Goal: Download file/media

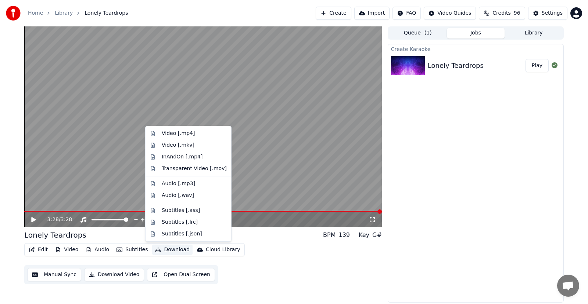
click at [164, 249] on button "Download" at bounding box center [172, 250] width 40 height 10
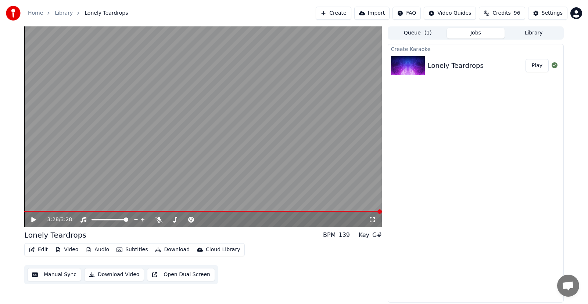
click at [522, 157] on div "Create Karaoke Lonely Teardrops Play" at bounding box center [476, 173] width 176 height 259
click at [109, 275] on button "Download Video" at bounding box center [114, 274] width 60 height 13
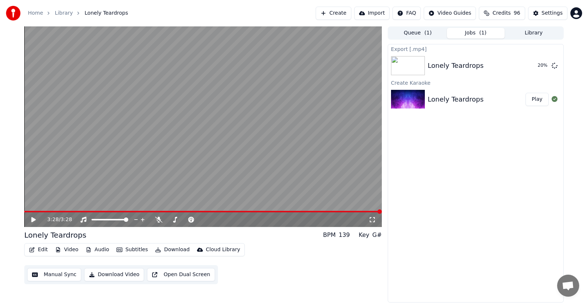
click at [33, 217] on icon at bounding box center [38, 220] width 17 height 6
click at [112, 219] on span at bounding box center [109, 219] width 37 height 1
click at [96, 222] on span at bounding box center [97, 220] width 4 height 4
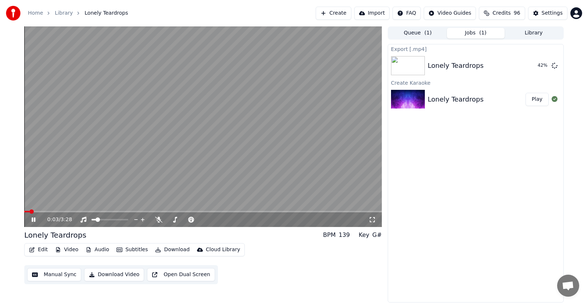
click at [29, 212] on span at bounding box center [26, 211] width 5 height 1
click at [24, 214] on span at bounding box center [26, 212] width 4 height 4
click at [24, 212] on span at bounding box center [24, 211] width 0 height 1
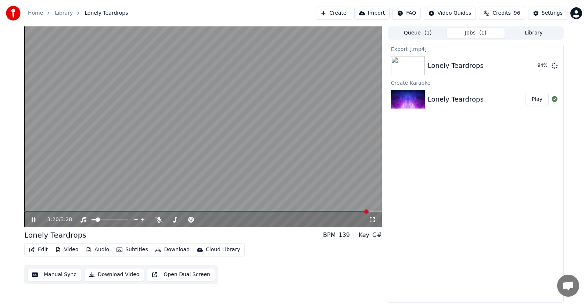
click at [26, 212] on span at bounding box center [196, 211] width 344 height 1
click at [26, 212] on span at bounding box center [197, 211] width 347 height 1
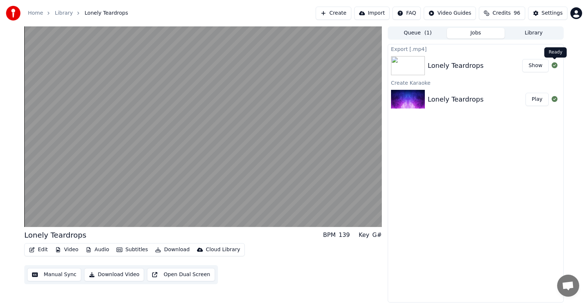
click at [554, 65] on icon at bounding box center [554, 65] width 6 height 6
click at [533, 64] on button "Show" at bounding box center [535, 65] width 26 height 13
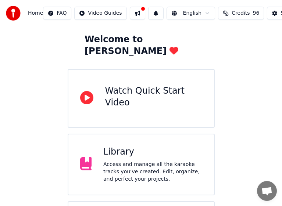
click at [121, 161] on div "Access and manage all the karaoke tracks you’ve created. Edit, organize, and pe…" at bounding box center [152, 172] width 99 height 22
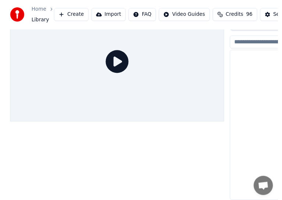
scroll to position [35, 0]
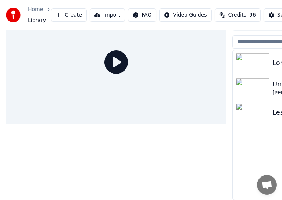
click at [258, 57] on img at bounding box center [252, 62] width 34 height 19
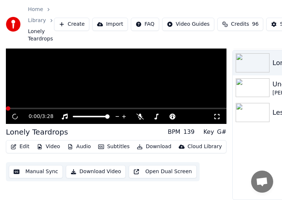
scroll to position [0, 0]
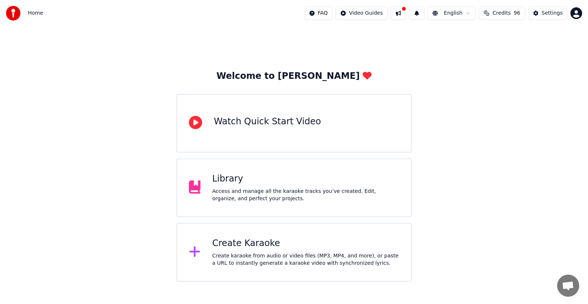
click at [227, 187] on div "Library Access and manage all the karaoke tracks you’ve created. Edit, organize…" at bounding box center [305, 187] width 187 height 29
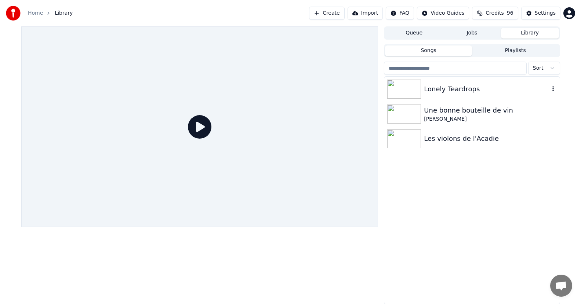
click at [449, 88] on div "Lonely Teardrops" at bounding box center [486, 89] width 125 height 10
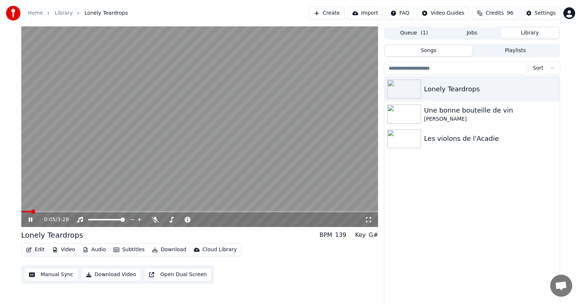
click at [105, 274] on button "Download Video" at bounding box center [111, 274] width 60 height 13
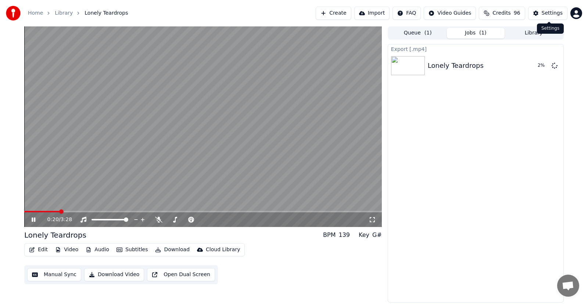
click at [549, 12] on div "Settings" at bounding box center [551, 13] width 21 height 7
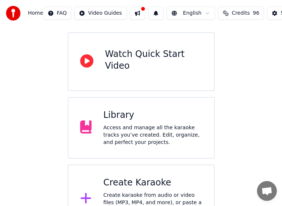
scroll to position [89, 0]
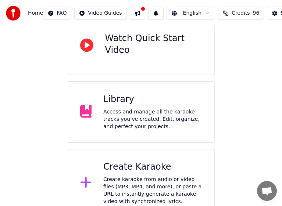
click at [112, 108] on div "Access and manage all the karaoke tracks you’ve created. Edit, organize, and pe…" at bounding box center [152, 119] width 99 height 22
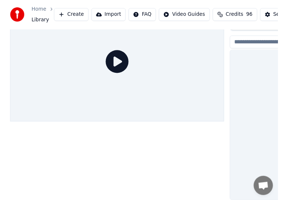
scroll to position [35, 0]
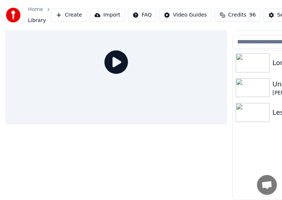
click at [33, 19] on span "Library" at bounding box center [37, 20] width 18 height 7
drag, startPoint x: 243, startPoint y: 123, endPoint x: 260, endPoint y: 59, distance: 66.4
drag, startPoint x: 230, startPoint y: 166, endPoint x: 218, endPoint y: 138, distance: 31.3
click at [229, 163] on div "Queue Jobs Library Songs Playlists Sort Lonely Teardrops Une bonne bouteille de…" at bounding box center [141, 100] width 282 height 200
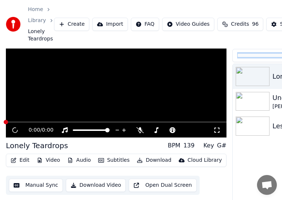
scroll to position [53, 0]
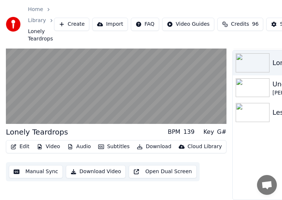
click at [92, 167] on button "Download Video" at bounding box center [96, 171] width 60 height 13
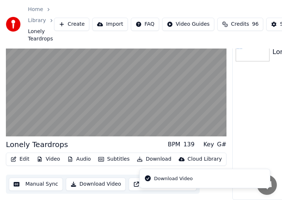
scroll to position [42, 0]
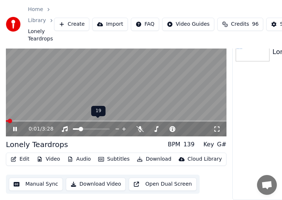
click at [80, 127] on span at bounding box center [81, 129] width 4 height 4
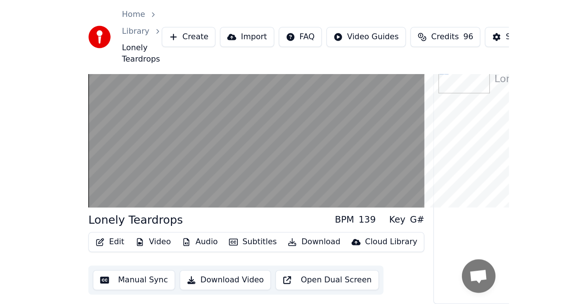
scroll to position [0, 0]
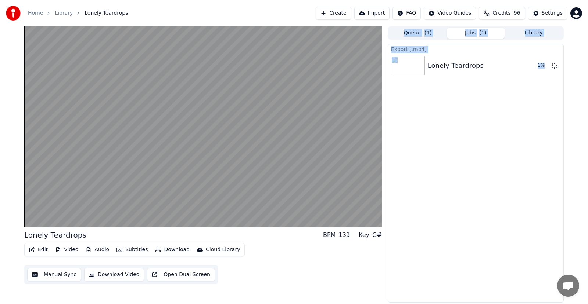
click at [460, 116] on div "Export [.mp4] Lonely Teardrops 1 %" at bounding box center [476, 173] width 176 height 259
click at [184, 275] on button "Open Dual Screen" at bounding box center [181, 274] width 68 height 13
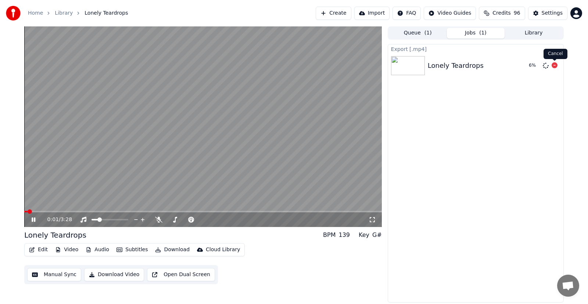
click at [553, 65] on icon at bounding box center [554, 65] width 6 height 6
